Goal: Find specific page/section: Find specific page/section

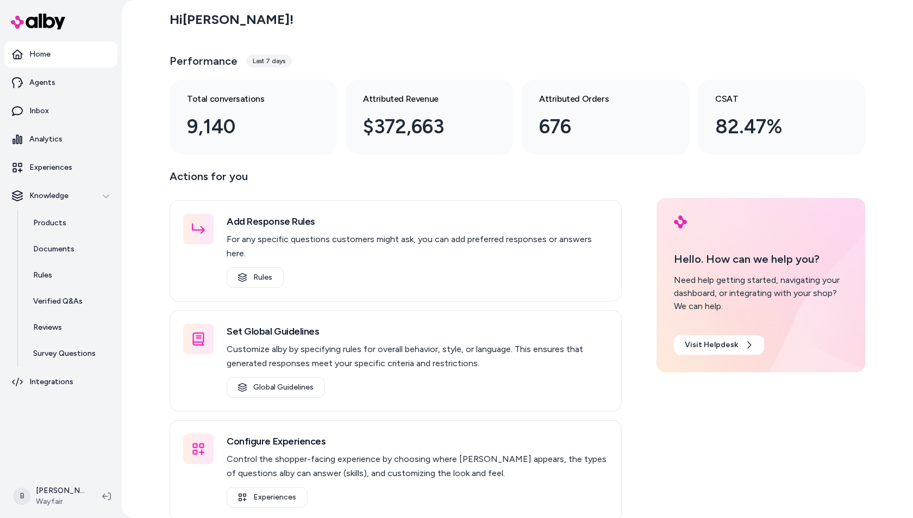
click at [146, 351] on div "Hi Bryan ! Performance Last 7 days Total conversations 9,140 Attributed Revenue…" at bounding box center [518, 259] width 792 height 518
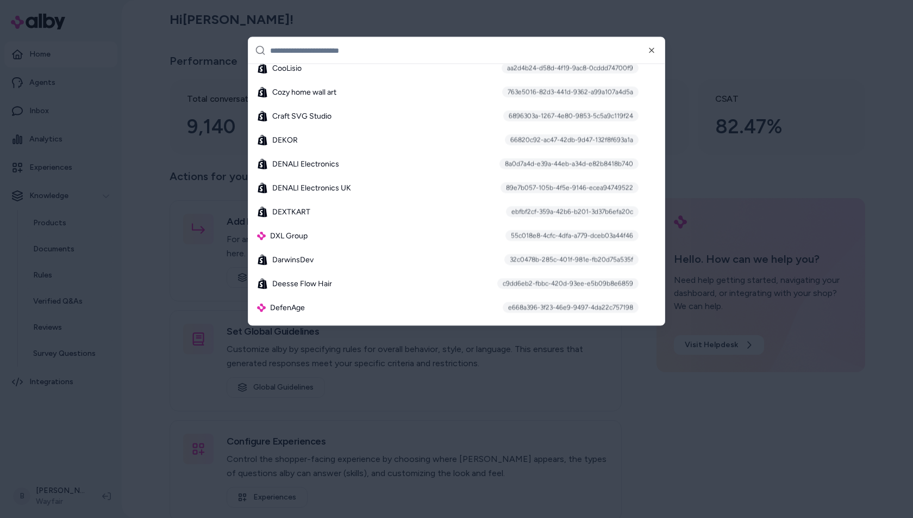
scroll to position [1952, 0]
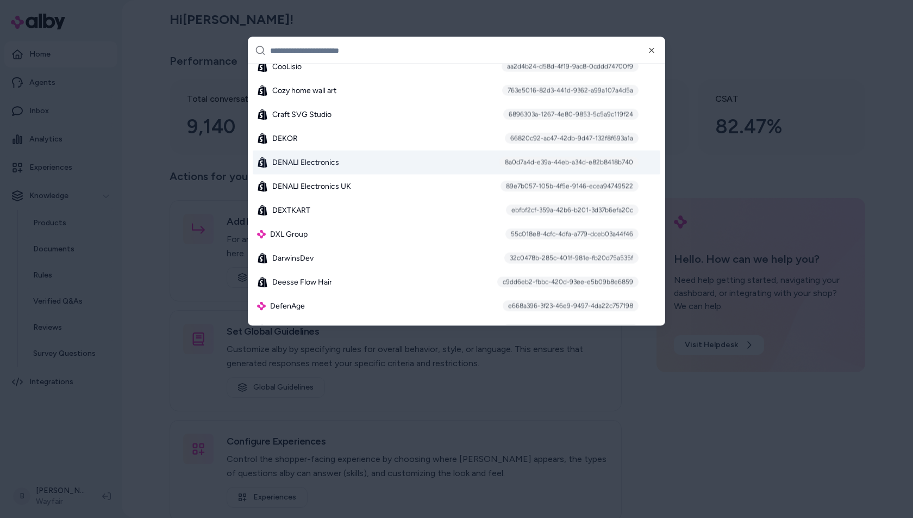
click at [312, 155] on div "DENALI Electronics 8a0d7a4d-e39a-44eb-a34d-e82b8418b740" at bounding box center [457, 163] width 408 height 24
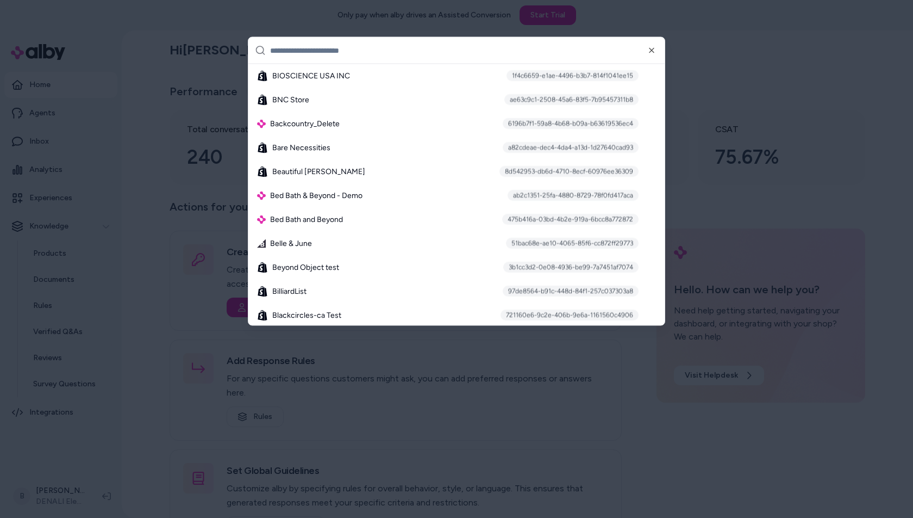
scroll to position [855, 0]
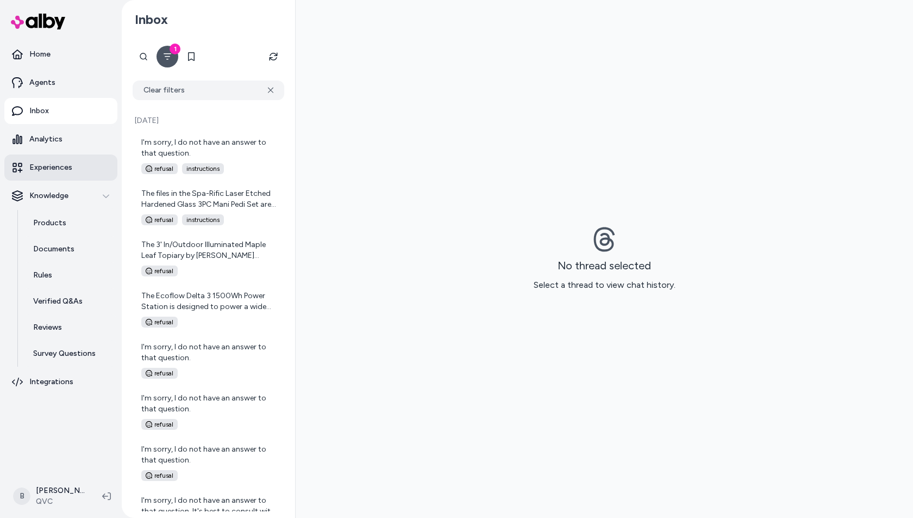
click at [54, 163] on p "Experiences" at bounding box center [50, 167] width 43 height 11
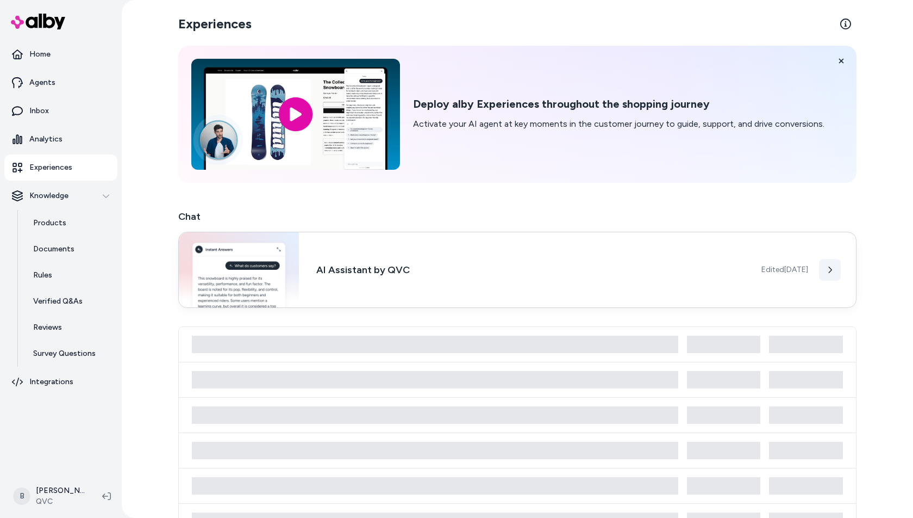
click at [828, 271] on icon at bounding box center [830, 270] width 8 height 8
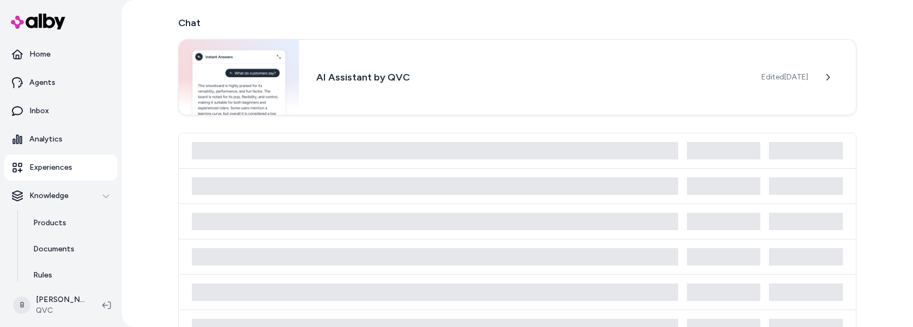
scroll to position [214, 0]
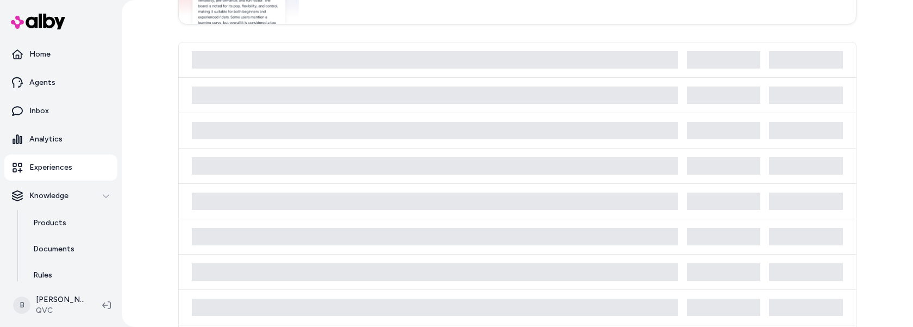
scroll to position [397, 0]
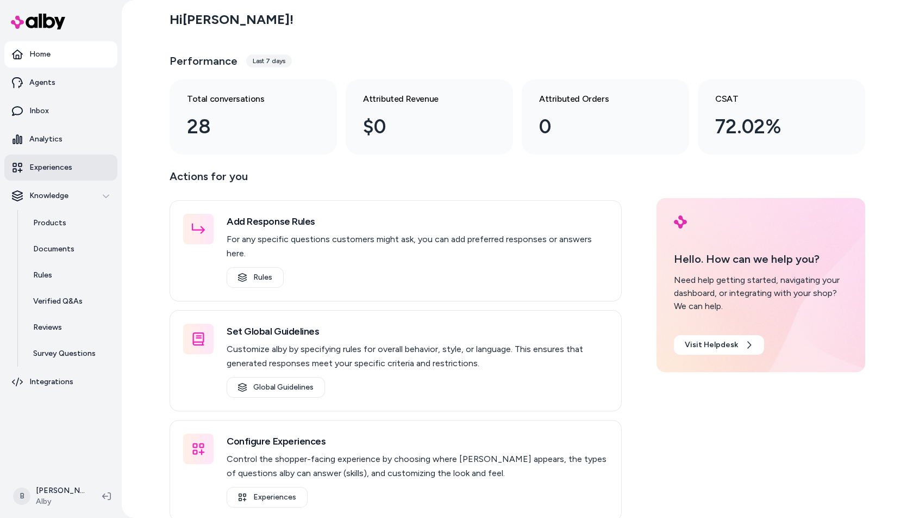
click at [61, 166] on p "Experiences" at bounding box center [50, 167] width 43 height 11
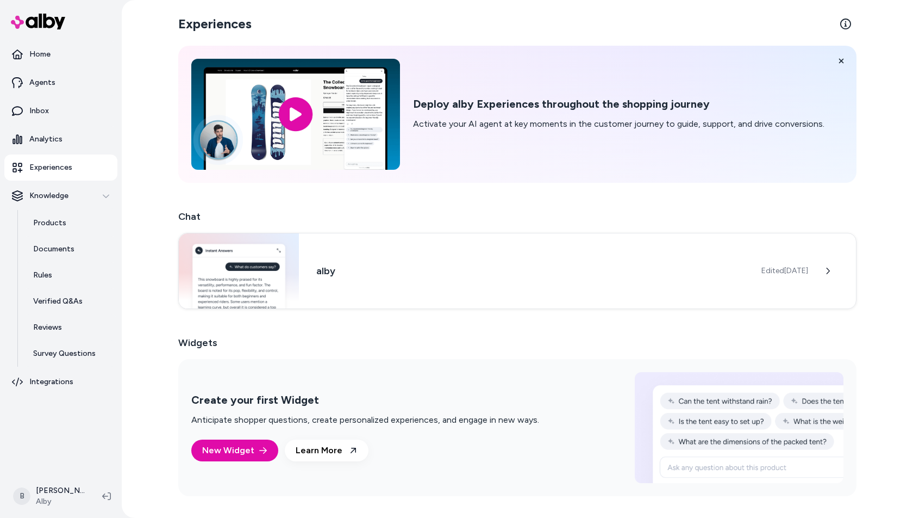
click at [156, 323] on div "Experiences Deploy alby Experiences throughout the shopping journey Activate yo…" at bounding box center [518, 259] width 792 height 518
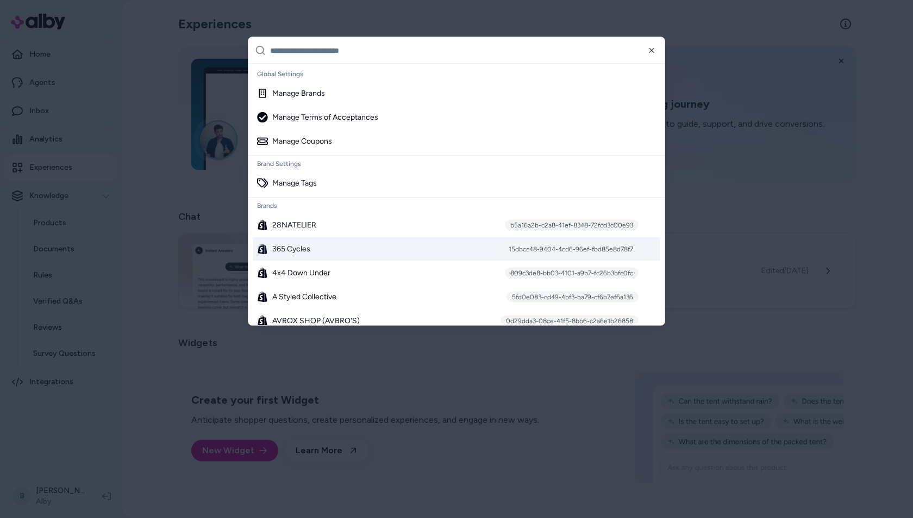
click at [277, 245] on span "365 Cycles" at bounding box center [291, 249] width 38 height 11
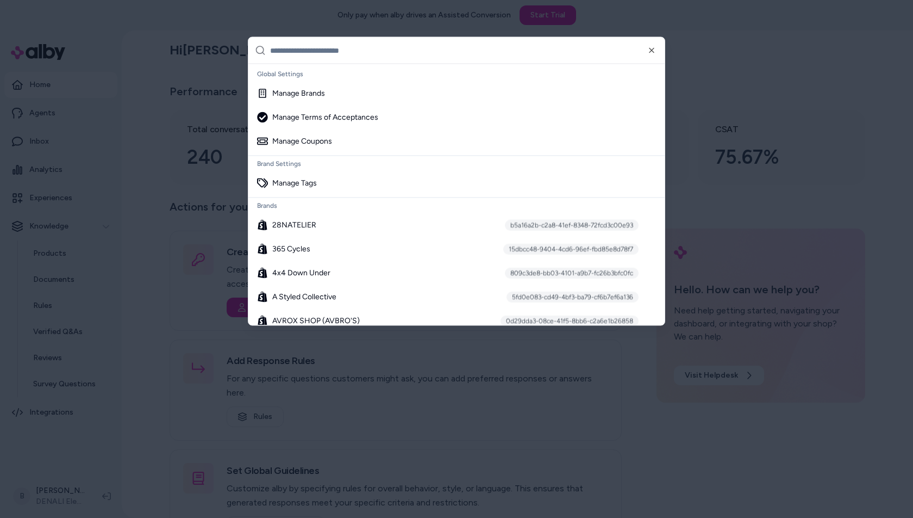
scroll to position [855, 0]
